Goal: Find specific page/section: Find specific page/section

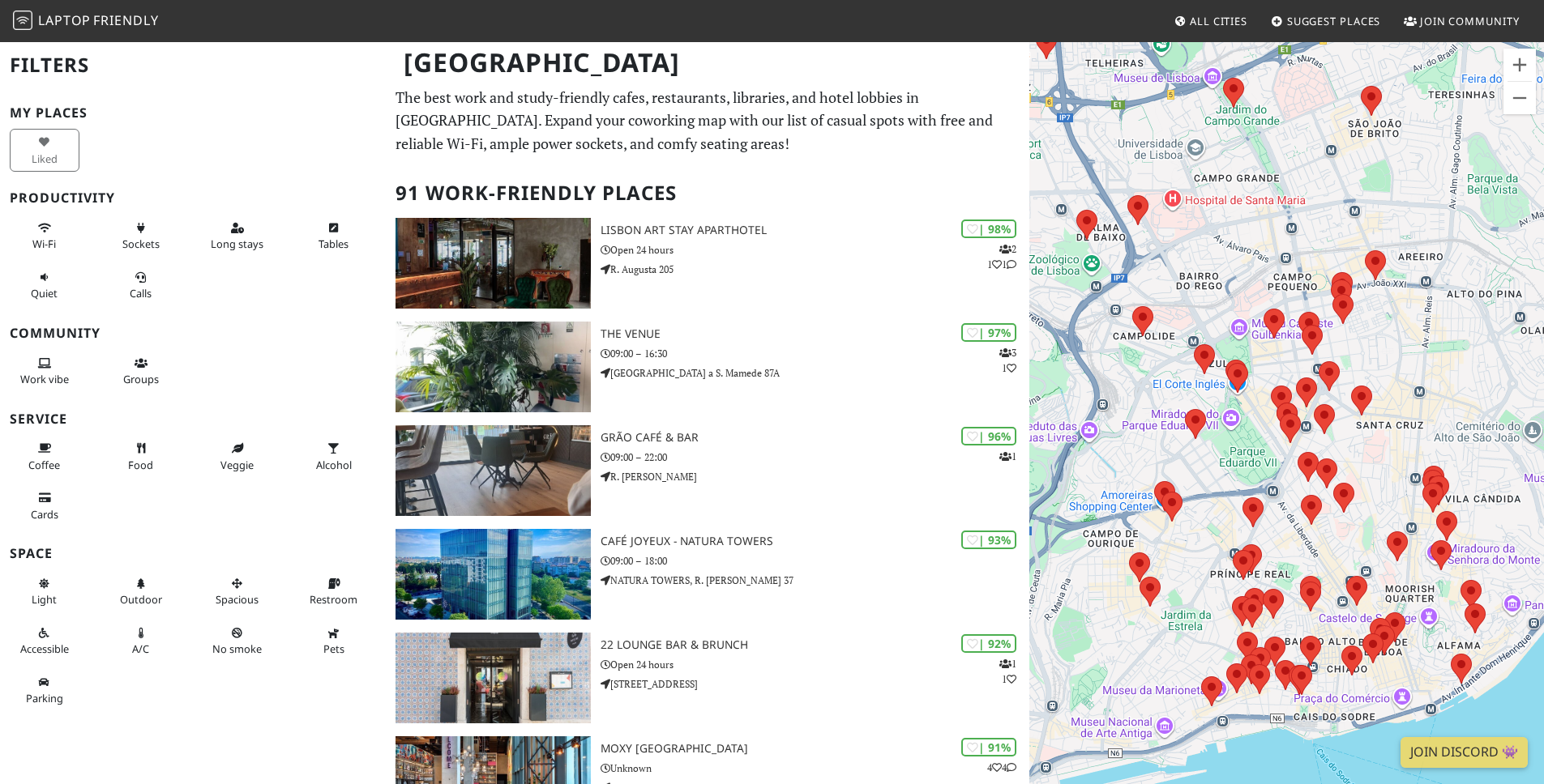
drag, startPoint x: 1351, startPoint y: 390, endPoint x: 1311, endPoint y: 153, distance: 240.4
click at [1311, 153] on div at bounding box center [1287, 432] width 514 height 784
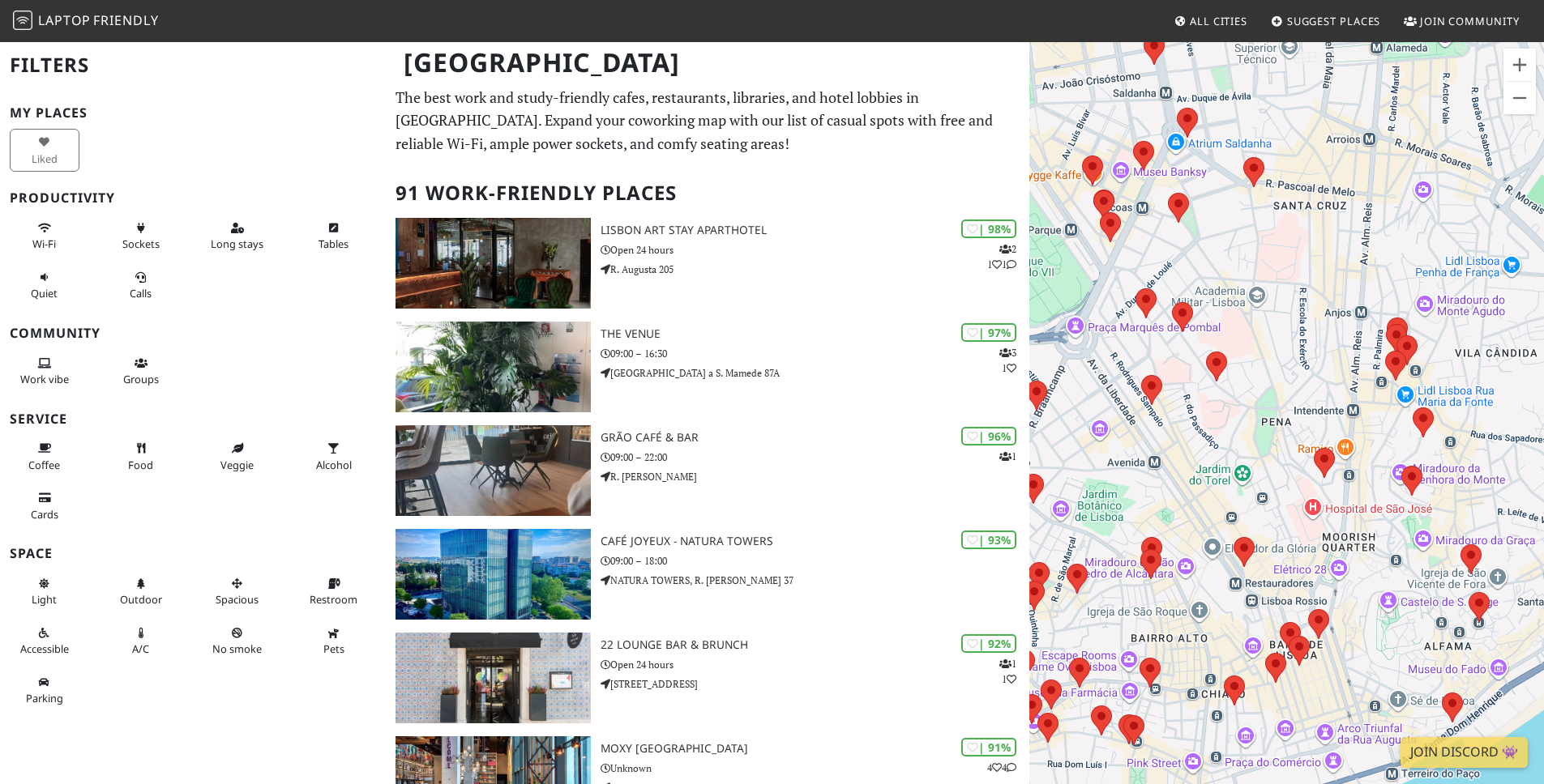
drag, startPoint x: 1358, startPoint y: 542, endPoint x: 1311, endPoint y: 513, distance: 55.2
click at [1311, 513] on div at bounding box center [1287, 432] width 514 height 784
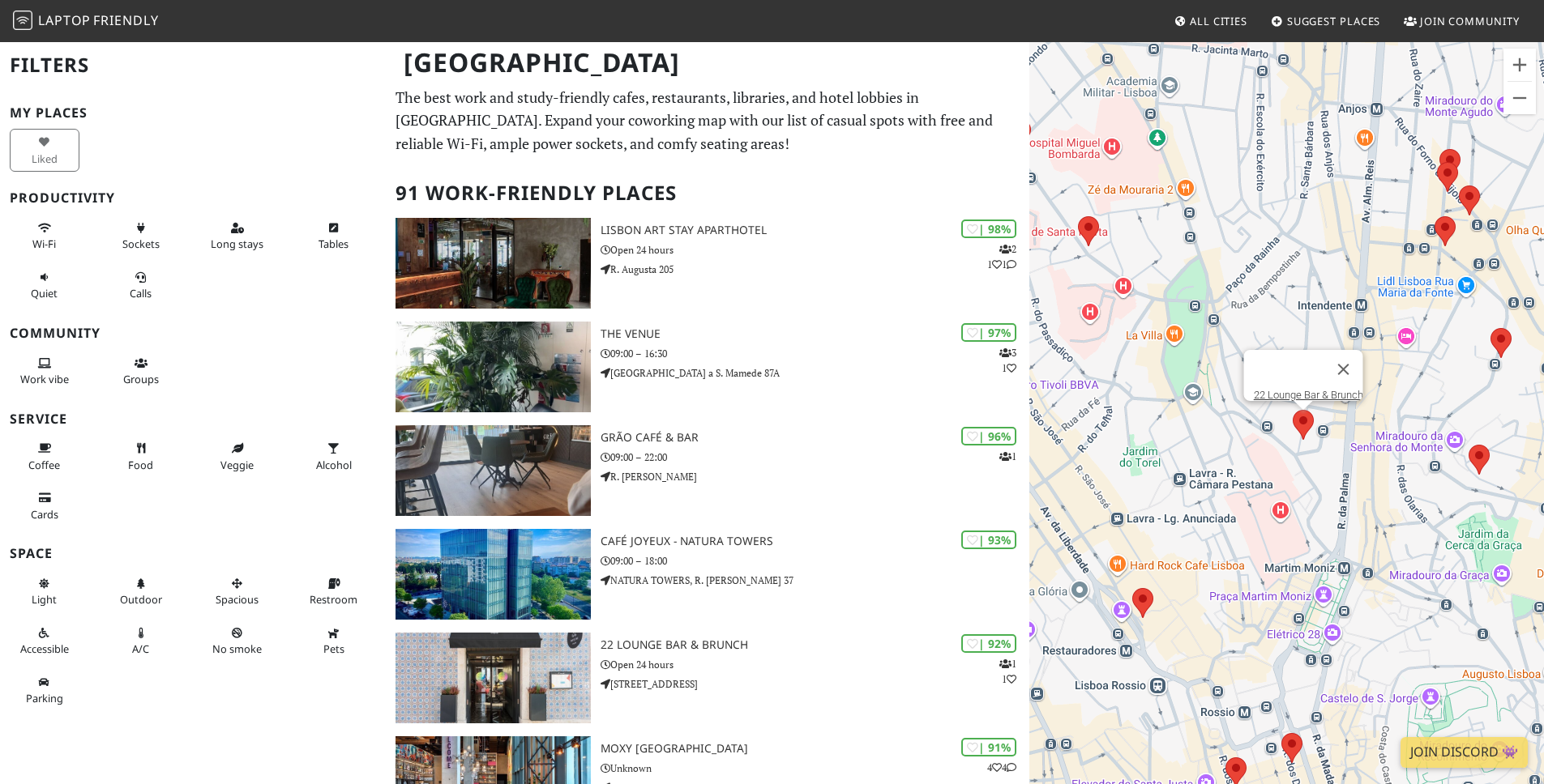
click at [1292, 410] on area at bounding box center [1292, 410] width 0 height 0
click at [1294, 389] on link "22 Lounge Bar & Brunch" at bounding box center [1308, 395] width 109 height 12
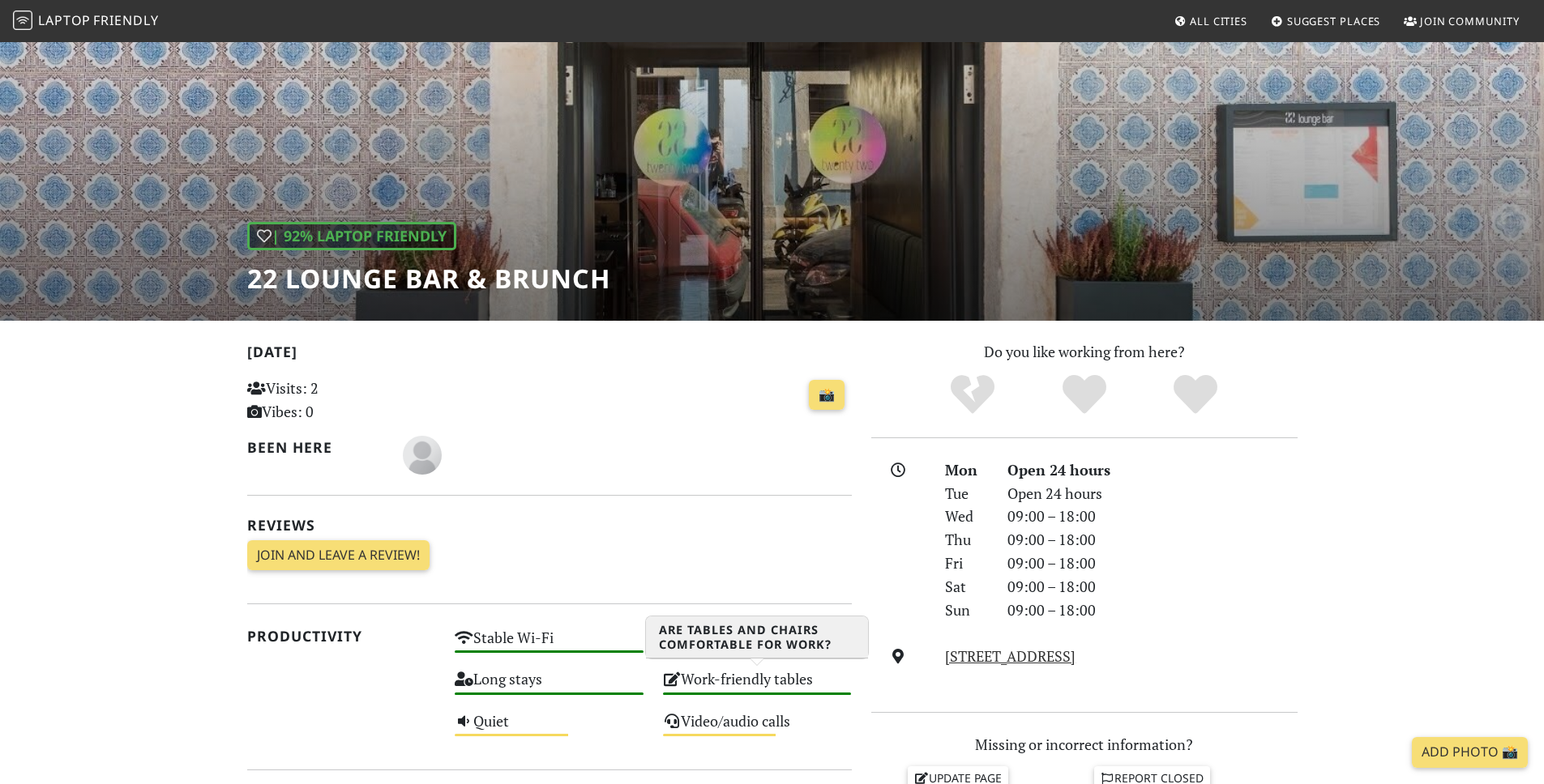
scroll to position [55, 0]
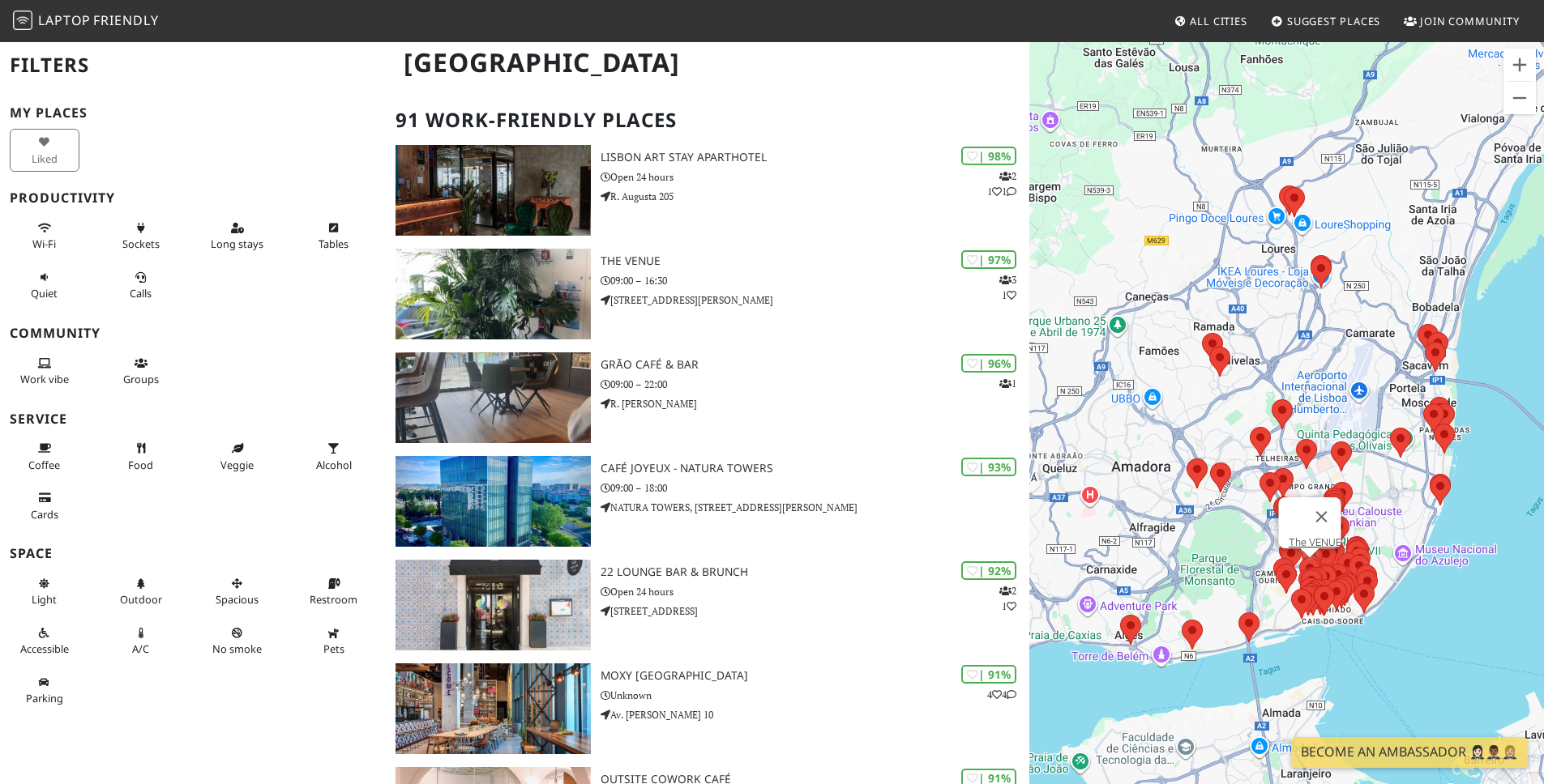
scroll to position [287, 0]
